Goal: Task Accomplishment & Management: Complete application form

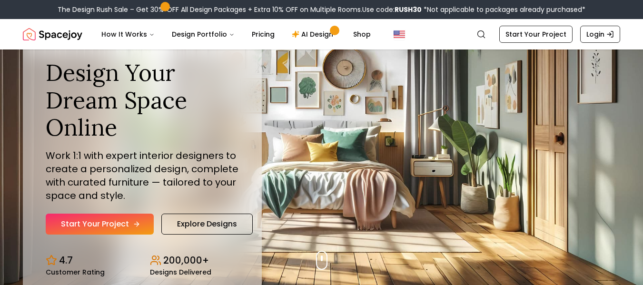
click at [111, 224] on link "Start Your Project" at bounding box center [100, 224] width 108 height 21
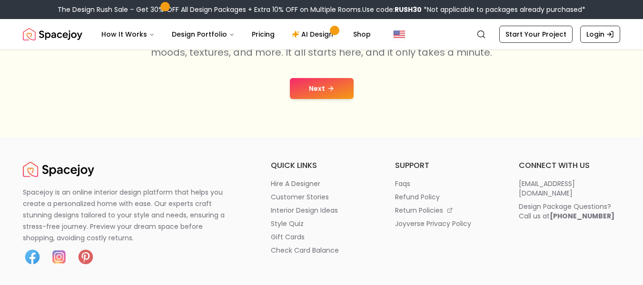
scroll to position [219, 0]
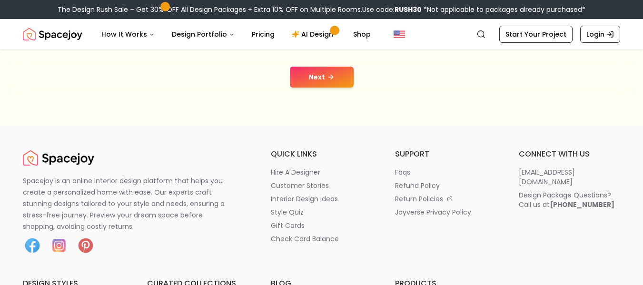
click at [332, 84] on button "Next" at bounding box center [322, 77] width 64 height 21
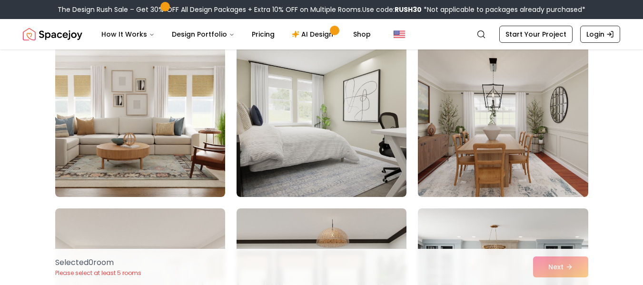
scroll to position [90, 0]
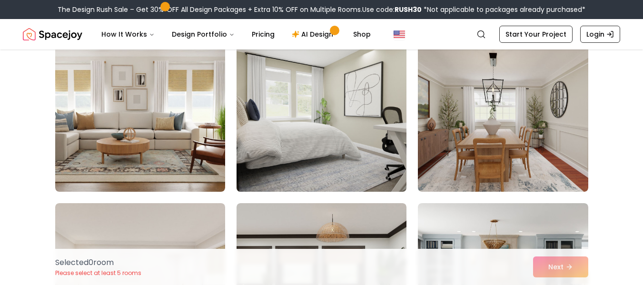
click at [339, 141] on img at bounding box center [321, 116] width 179 height 160
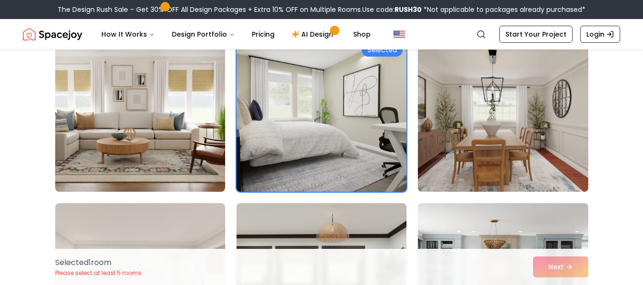
click at [514, 164] on img at bounding box center [503, 116] width 179 height 160
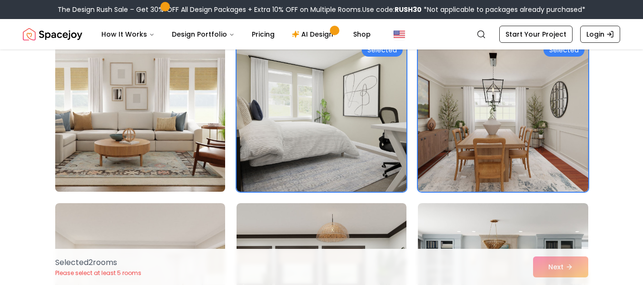
click at [196, 153] on img at bounding box center [140, 116] width 179 height 160
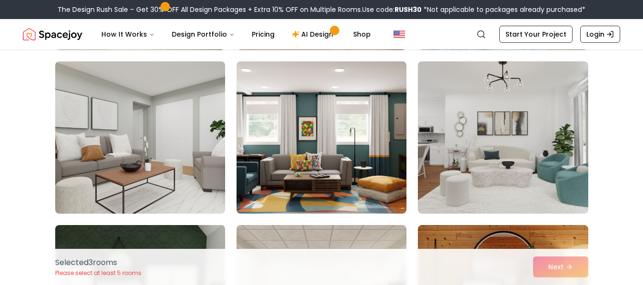
scroll to position [581, 0]
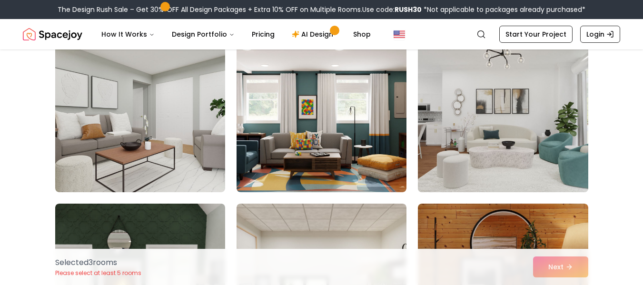
click at [514, 146] on img at bounding box center [503, 116] width 179 height 160
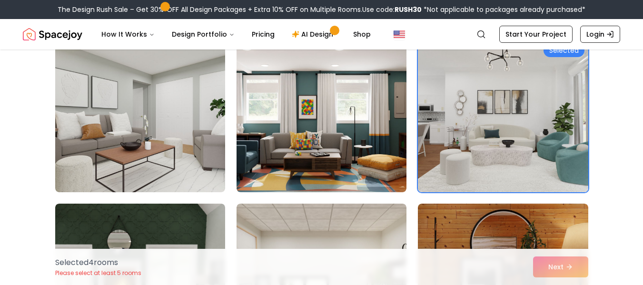
scroll to position [697, 0]
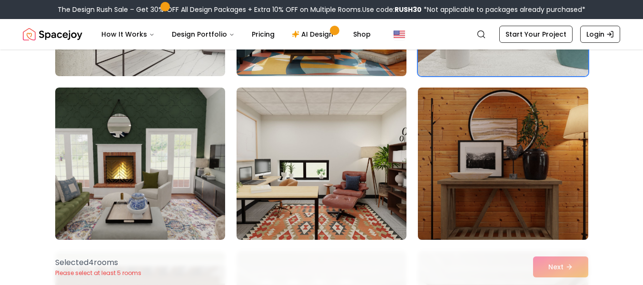
click at [524, 155] on img at bounding box center [503, 164] width 179 height 160
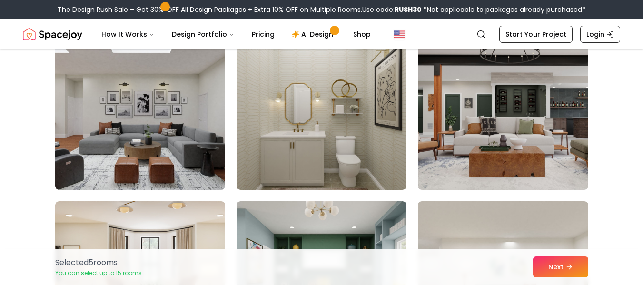
scroll to position [1070, 0]
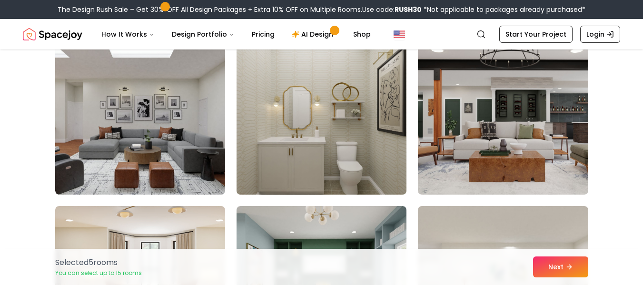
click at [362, 119] on img at bounding box center [321, 119] width 179 height 160
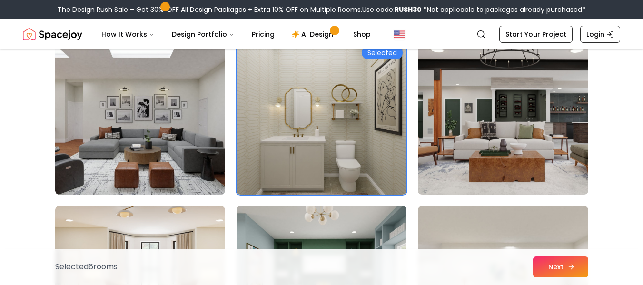
click at [549, 260] on button "Next" at bounding box center [560, 267] width 55 height 21
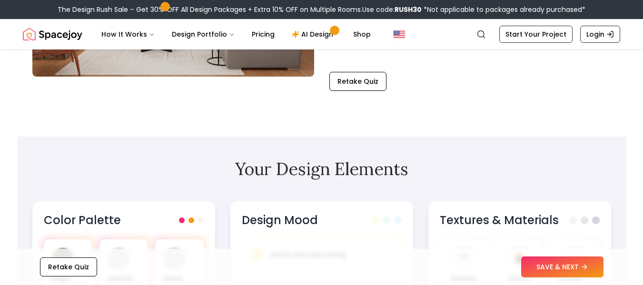
scroll to position [224, 0]
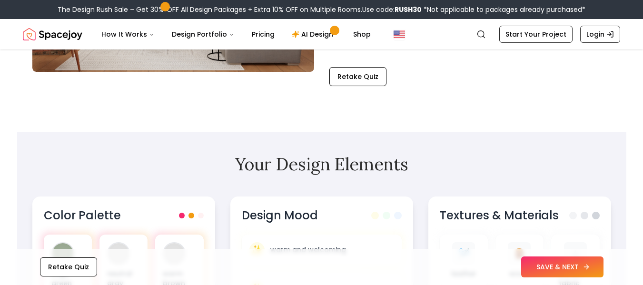
click at [567, 269] on button "SAVE & NEXT" at bounding box center [562, 267] width 82 height 21
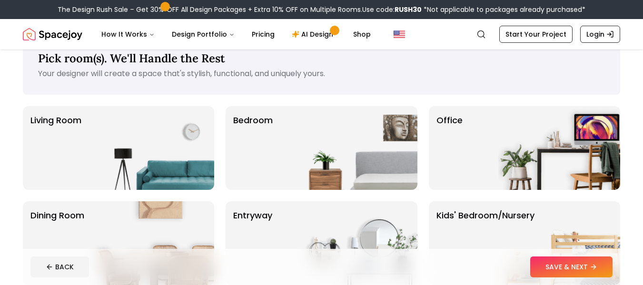
scroll to position [60, 0]
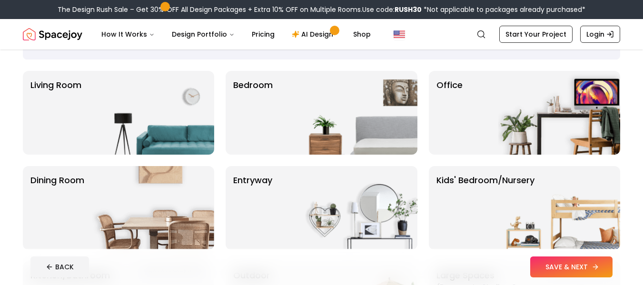
click at [563, 277] on button "SAVE & NEXT" at bounding box center [571, 267] width 82 height 21
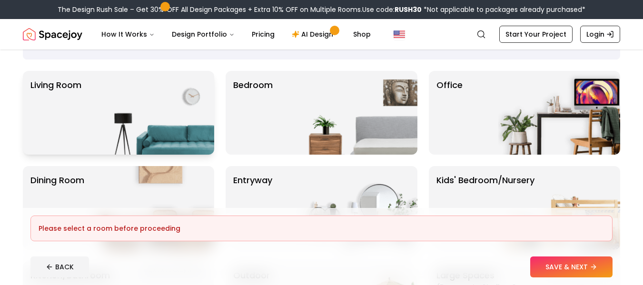
click at [102, 105] on img at bounding box center [153, 113] width 122 height 84
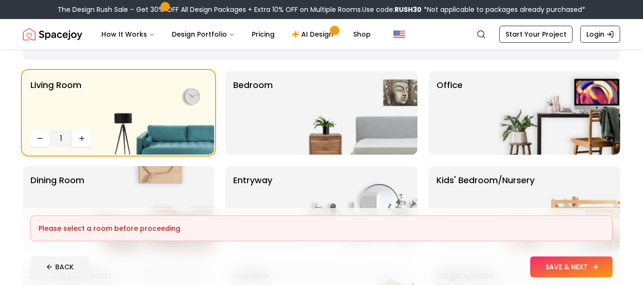
click at [560, 273] on button "SAVE & NEXT" at bounding box center [571, 267] width 82 height 21
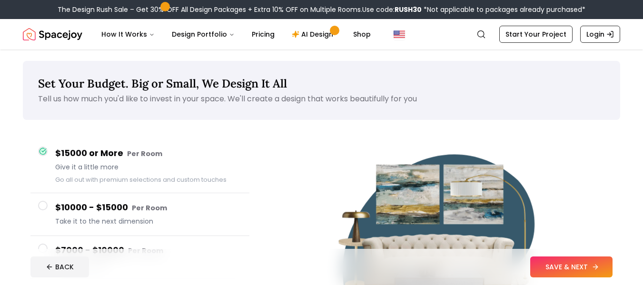
click at [579, 274] on button "SAVE & NEXT" at bounding box center [571, 267] width 82 height 21
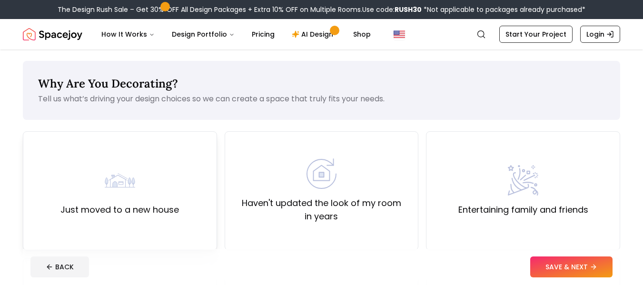
click at [139, 221] on div "Just moved to a new house" at bounding box center [120, 190] width 194 height 119
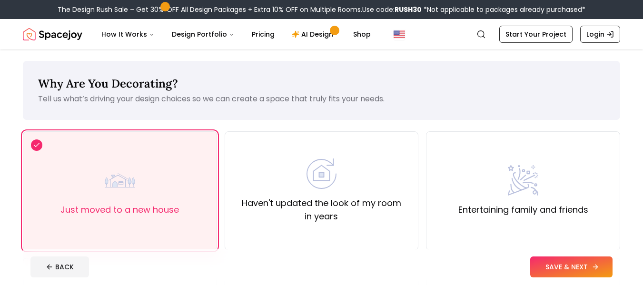
click at [569, 259] on button "SAVE & NEXT" at bounding box center [571, 267] width 82 height 21
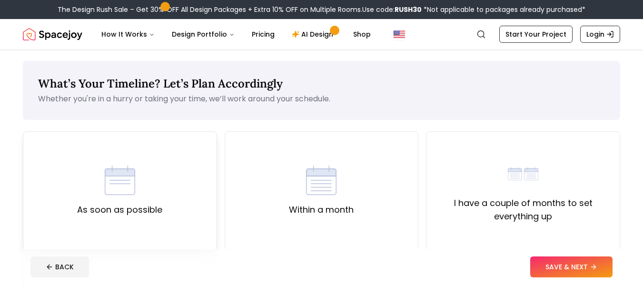
click at [142, 204] on label "As soon as possible" at bounding box center [119, 209] width 85 height 13
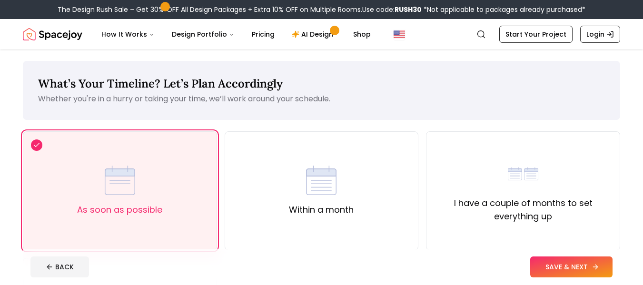
click at [539, 270] on button "SAVE & NEXT" at bounding box center [571, 267] width 82 height 21
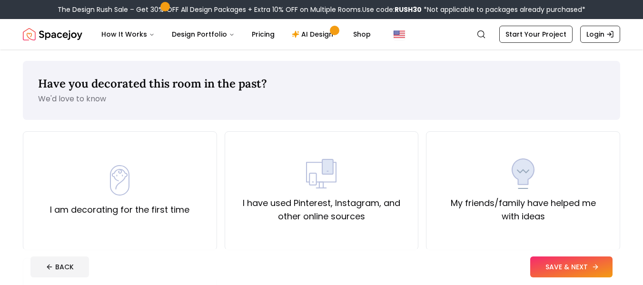
click at [564, 265] on button "SAVE & NEXT" at bounding box center [571, 267] width 82 height 21
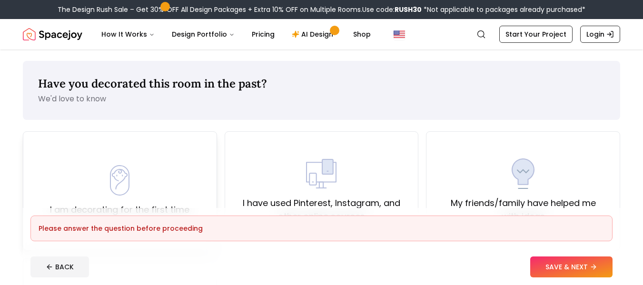
click at [185, 193] on div "I am decorating for the first time" at bounding box center [120, 190] width 140 height 51
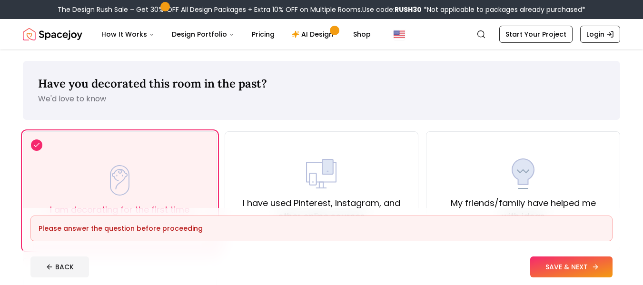
click at [564, 263] on button "SAVE & NEXT" at bounding box center [571, 267] width 82 height 21
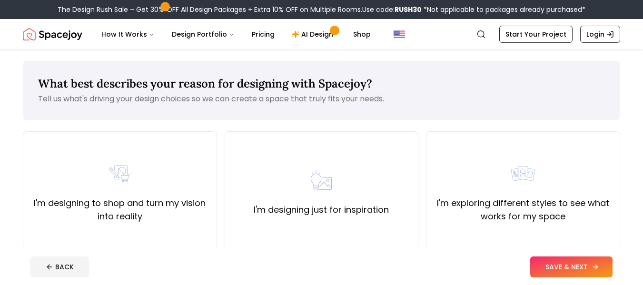
click at [564, 263] on button "SAVE & NEXT" at bounding box center [571, 267] width 82 height 21
